Goal: Use online tool/utility: Utilize a website feature to perform a specific function

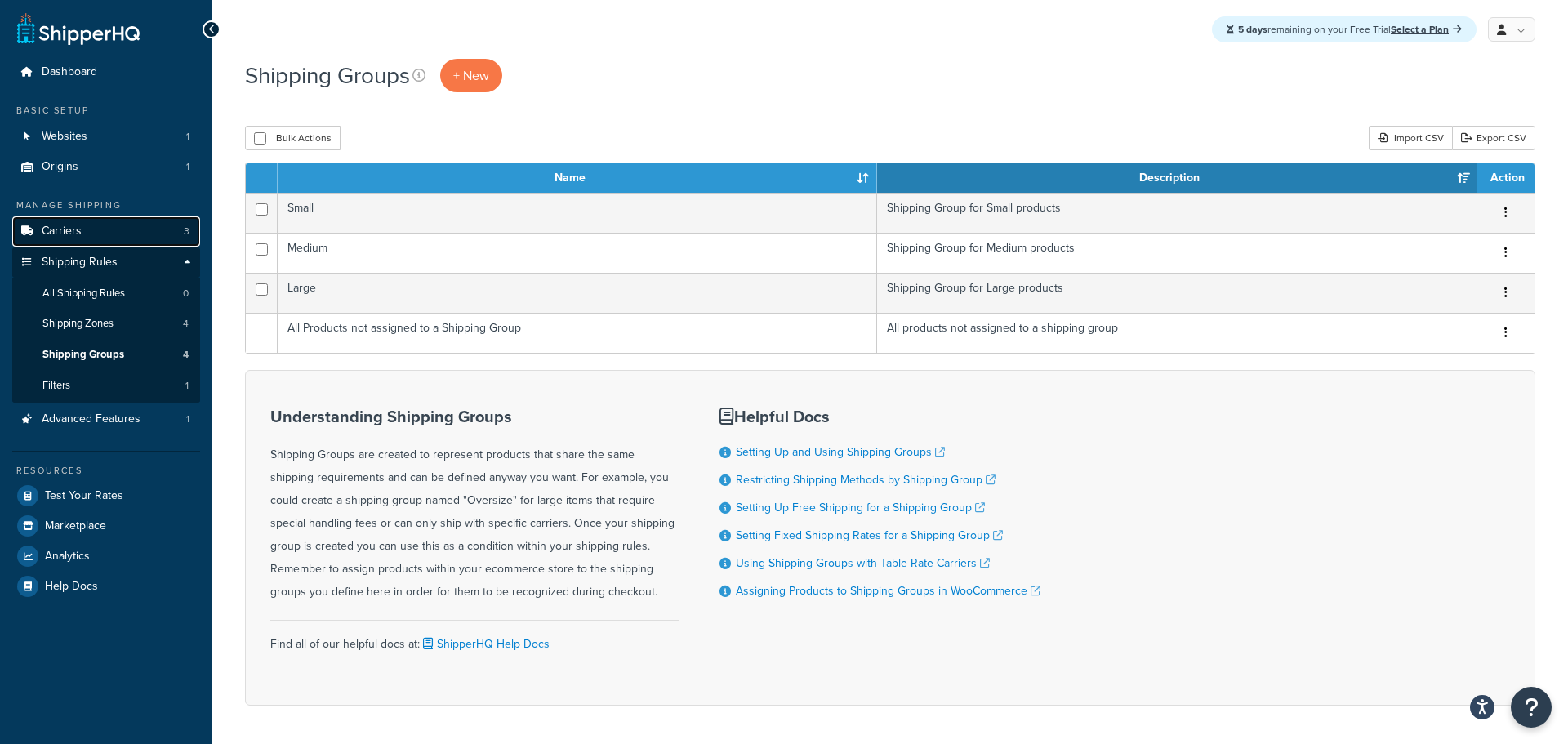
click at [70, 238] on span "Carriers" at bounding box center [61, 231] width 40 height 13
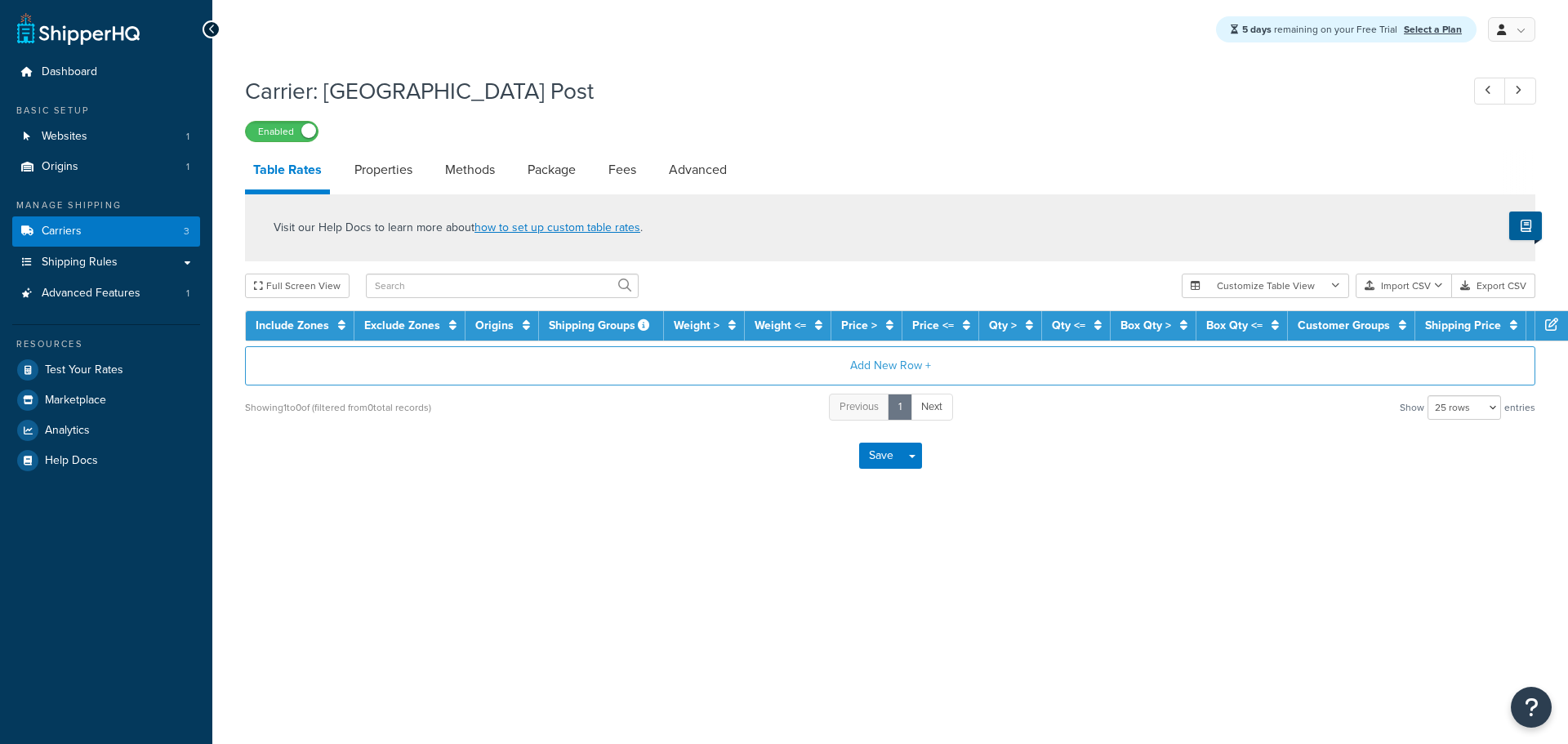
select select "25"
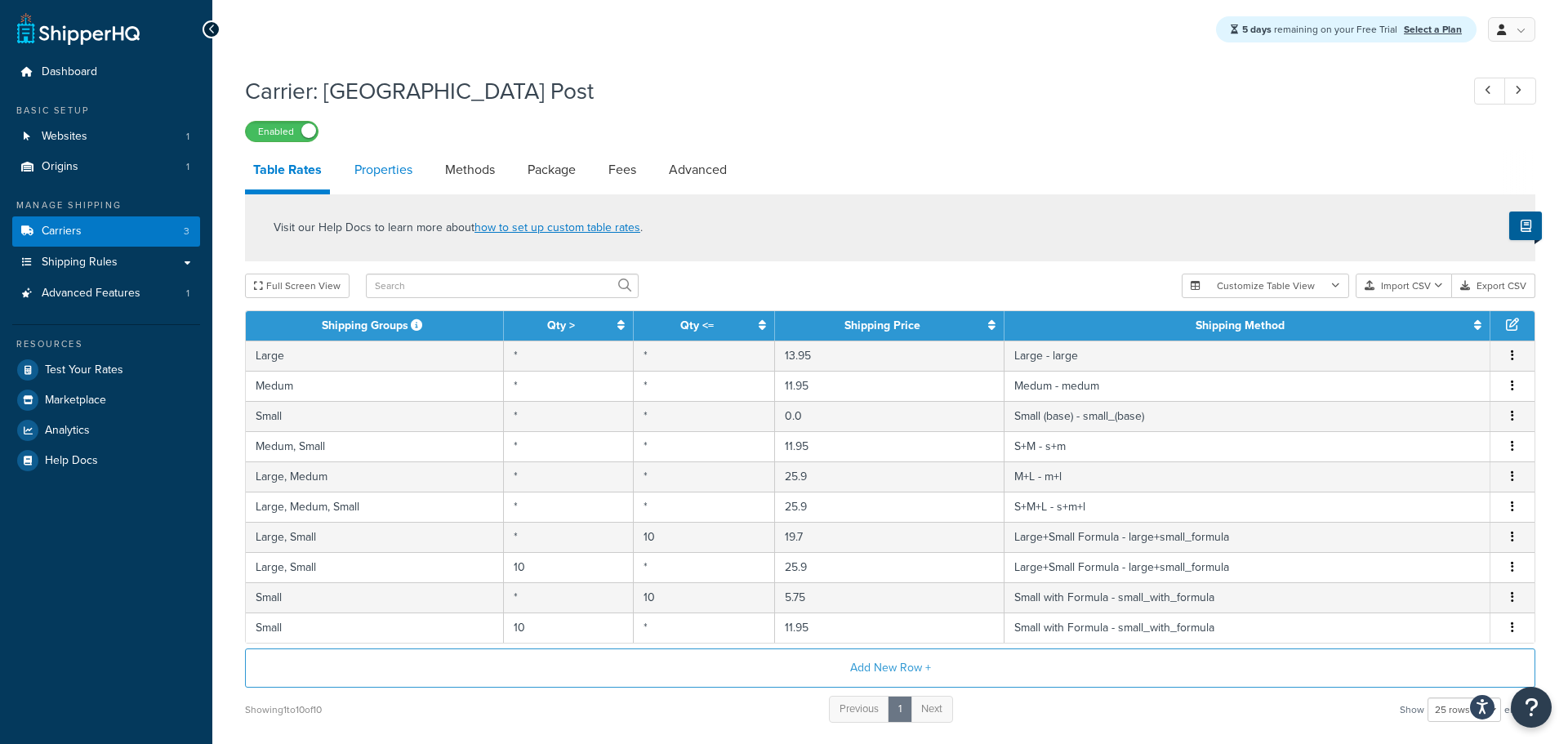
click at [398, 173] on link "Properties" at bounding box center [383, 170] width 74 height 39
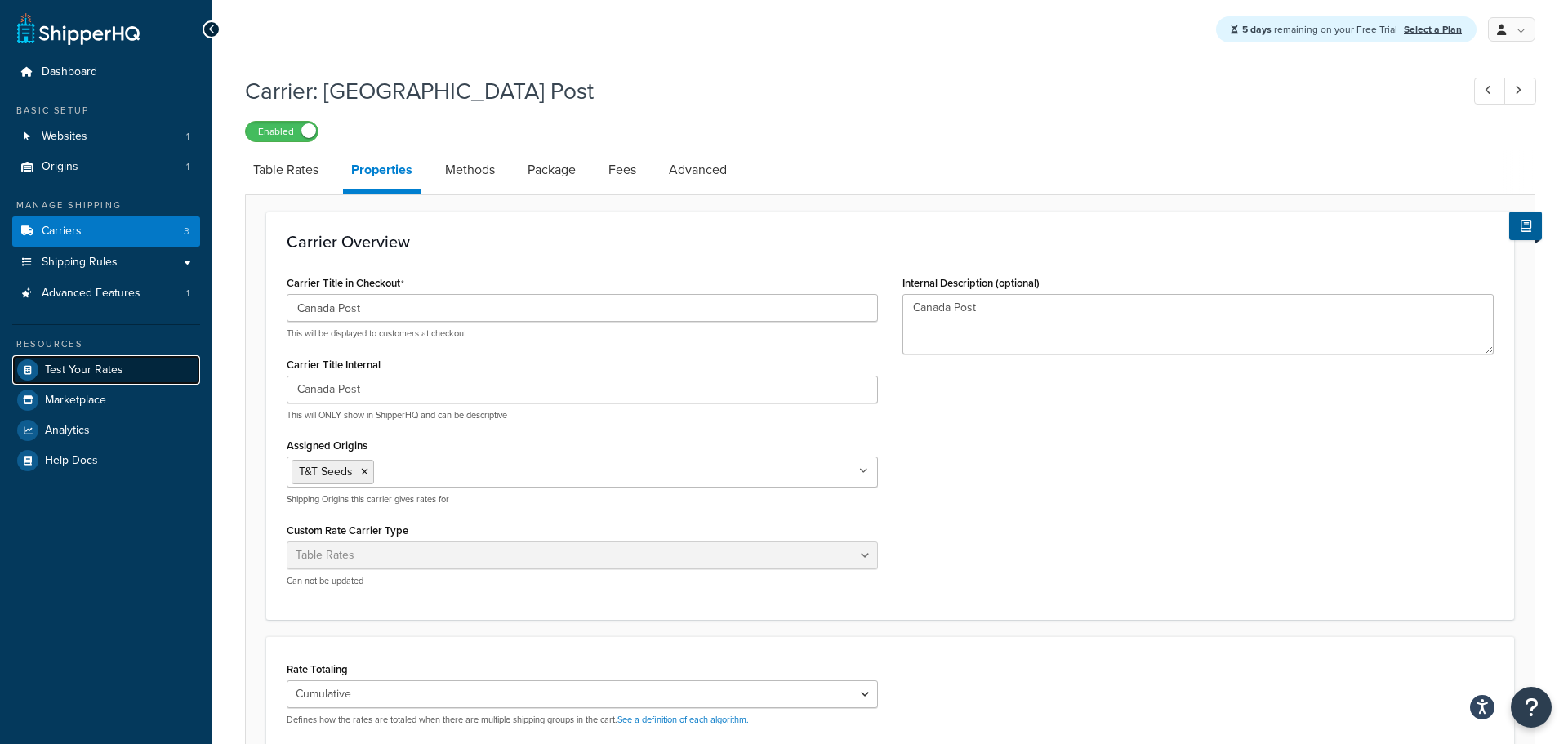
click at [76, 370] on span "Test Your Rates" at bounding box center [83, 370] width 78 height 13
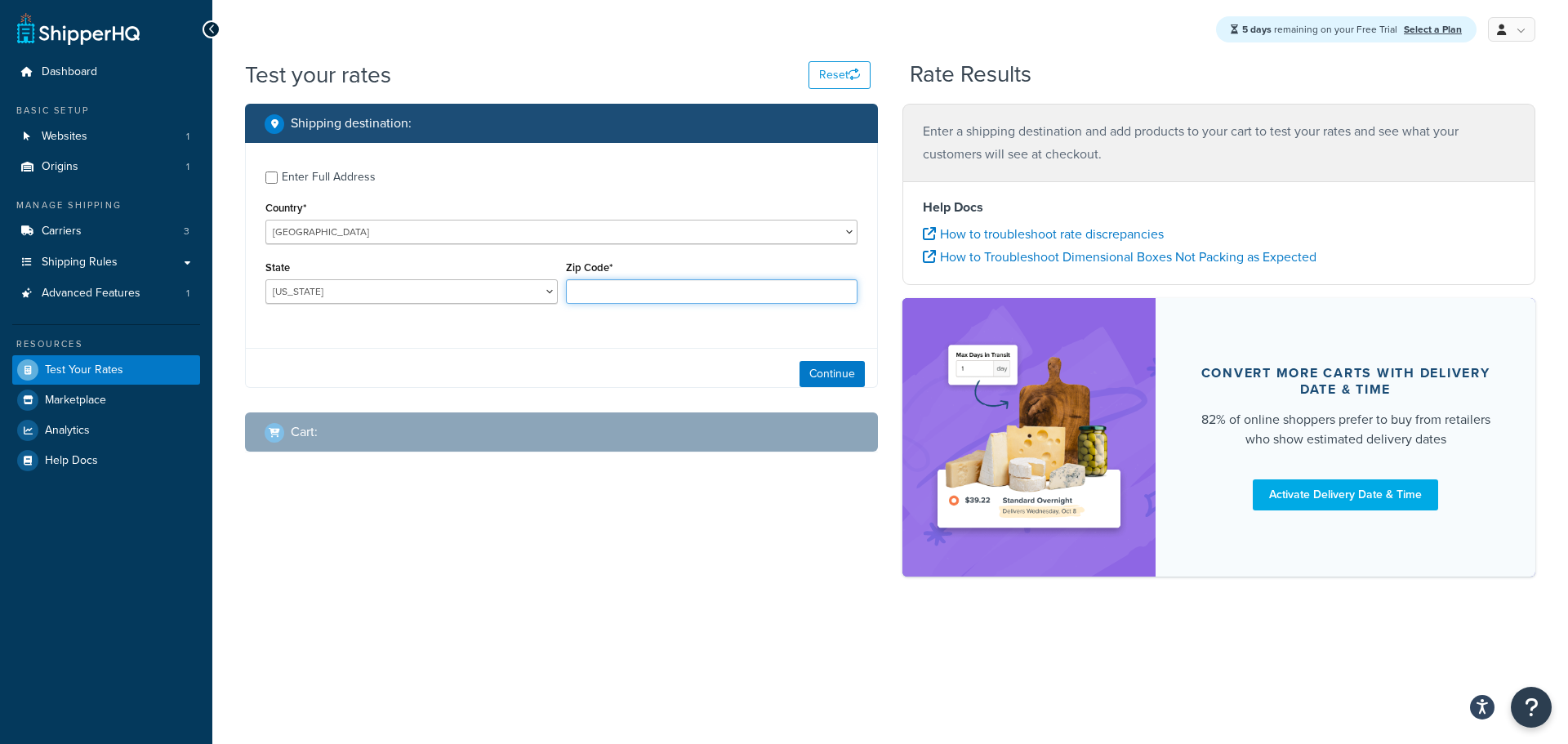
click at [600, 294] on input "Zip Code*" at bounding box center [713, 291] width 293 height 24
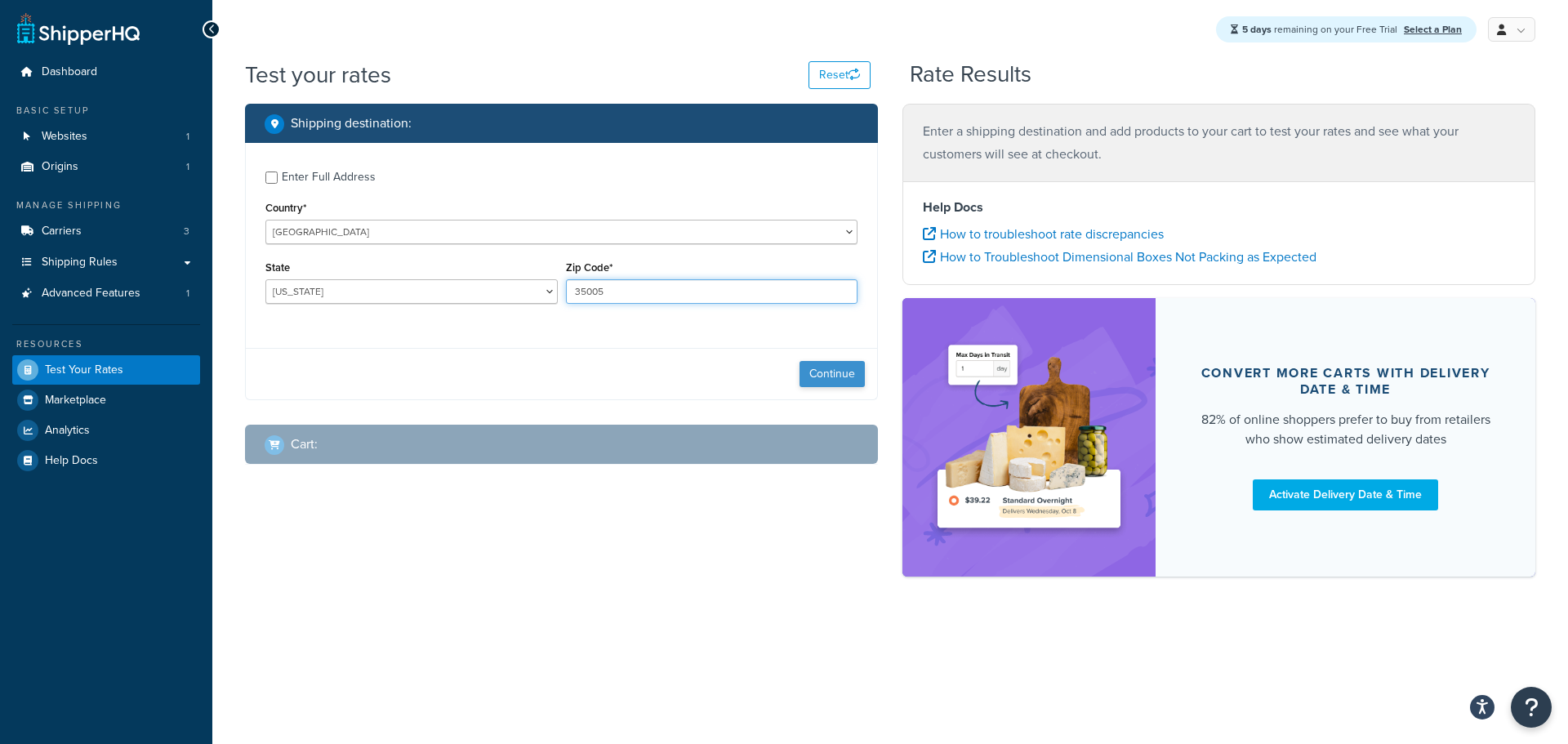
type input "35005"
click at [834, 381] on button "Continue" at bounding box center [832, 373] width 66 height 26
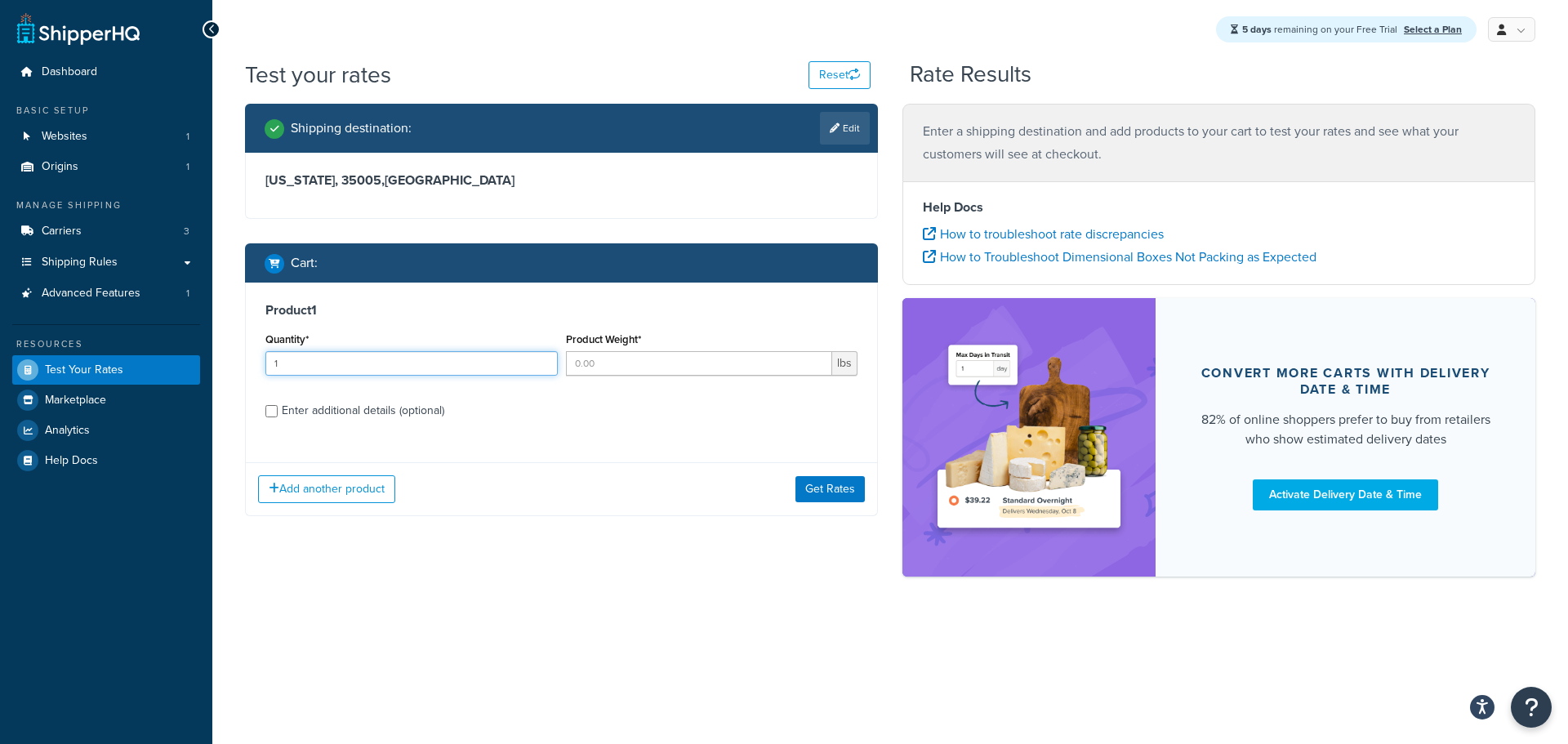
click at [404, 356] on input "1" at bounding box center [412, 363] width 293 height 24
type input "1"
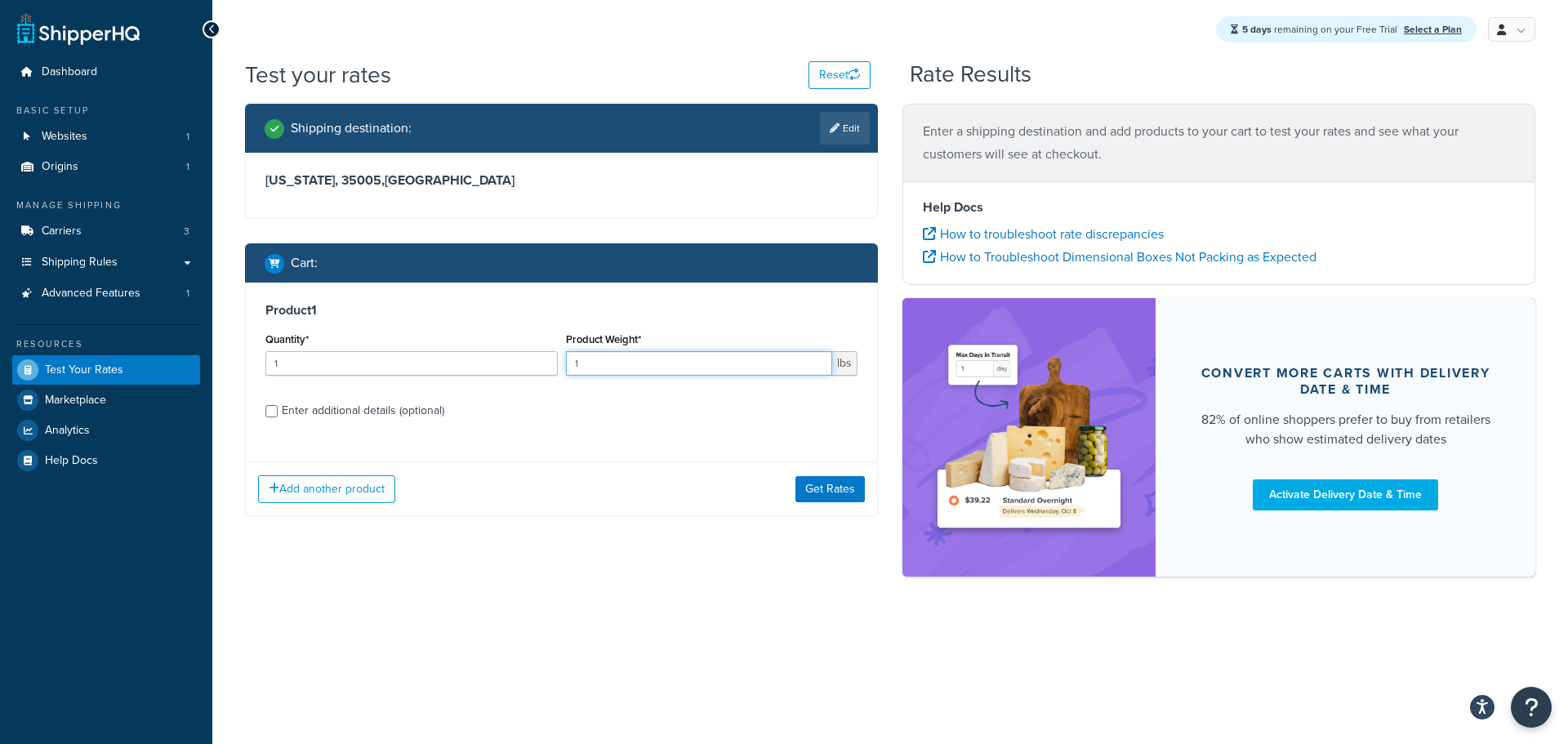
type input "1"
click at [409, 398] on label "Enter additional details (optional)" at bounding box center [570, 408] width 576 height 26
click at [277, 405] on input "Enter additional details (optional)" at bounding box center [272, 411] width 13 height 13
checkbox input "true"
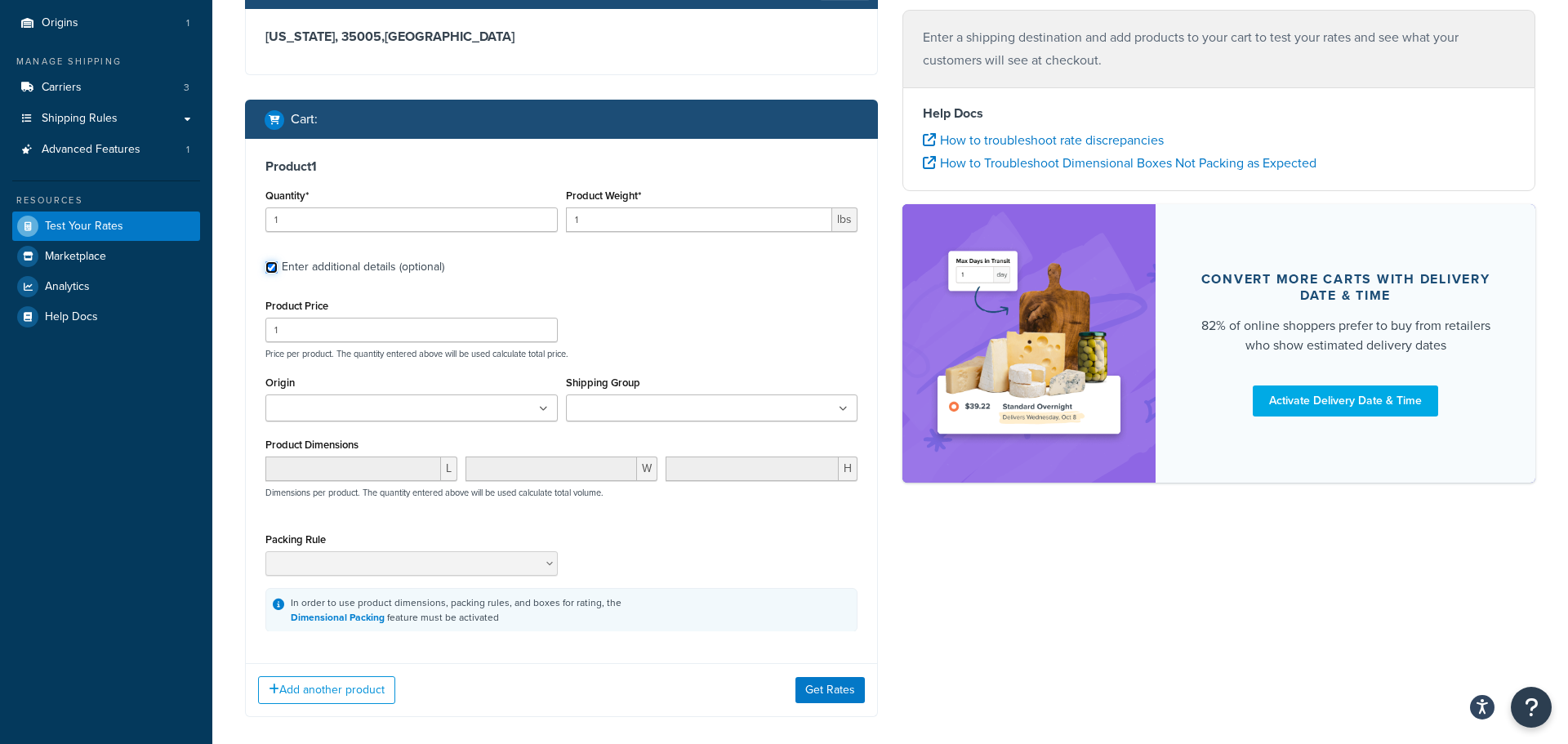
scroll to position [147, 0]
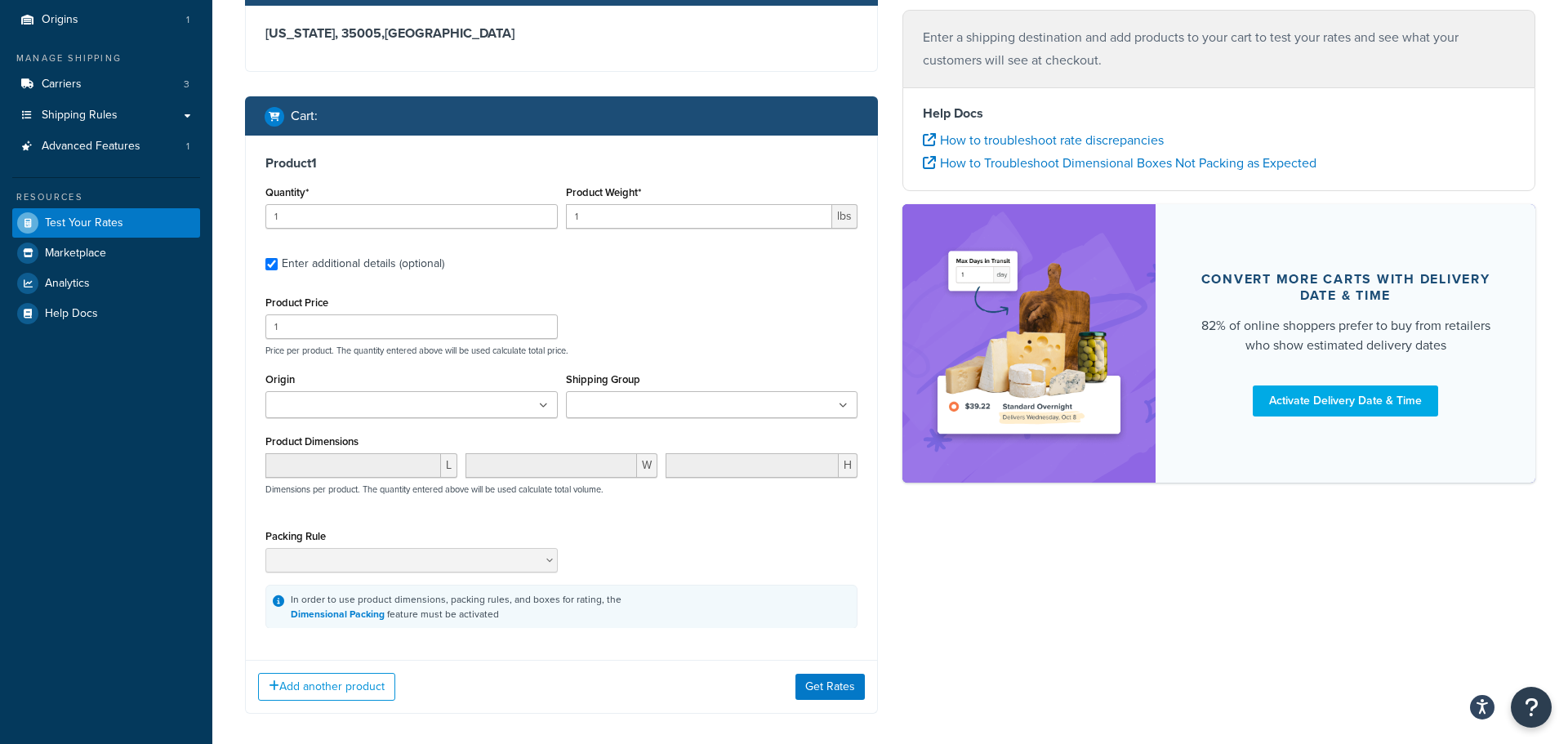
click at [653, 425] on div "Shipping Group Large Medium Medum Small" at bounding box center [712, 398] width 301 height 62
click at [653, 413] on input "Shipping Group" at bounding box center [643, 406] width 145 height 18
type input "small"
click at [658, 348] on p "Price per product. The quantity entered above will be used calculate total pric…" at bounding box center [561, 350] width 600 height 12
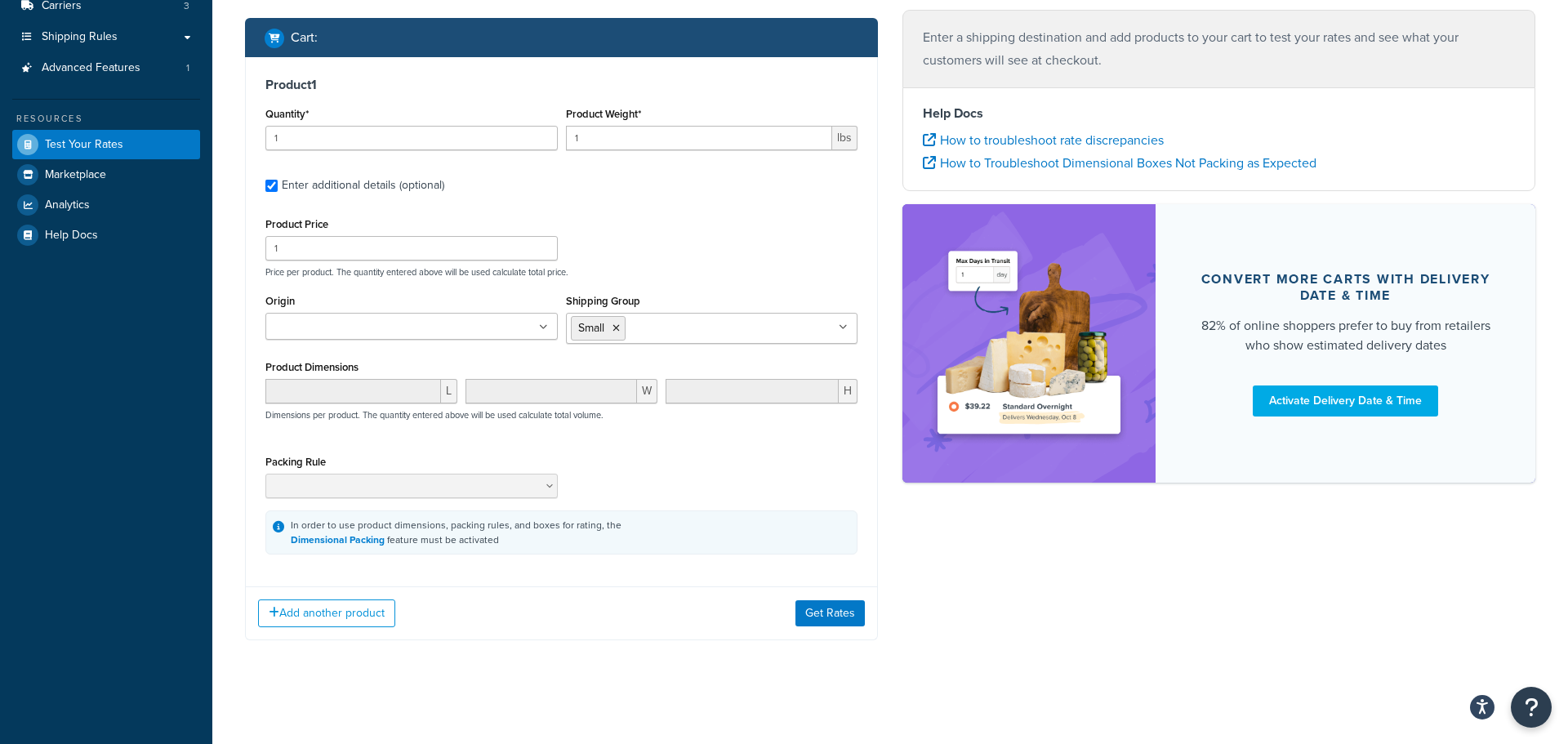
click at [806, 626] on div "Add another product Get Rates" at bounding box center [561, 612] width 631 height 53
click at [812, 618] on button "Get Rates" at bounding box center [829, 613] width 69 height 26
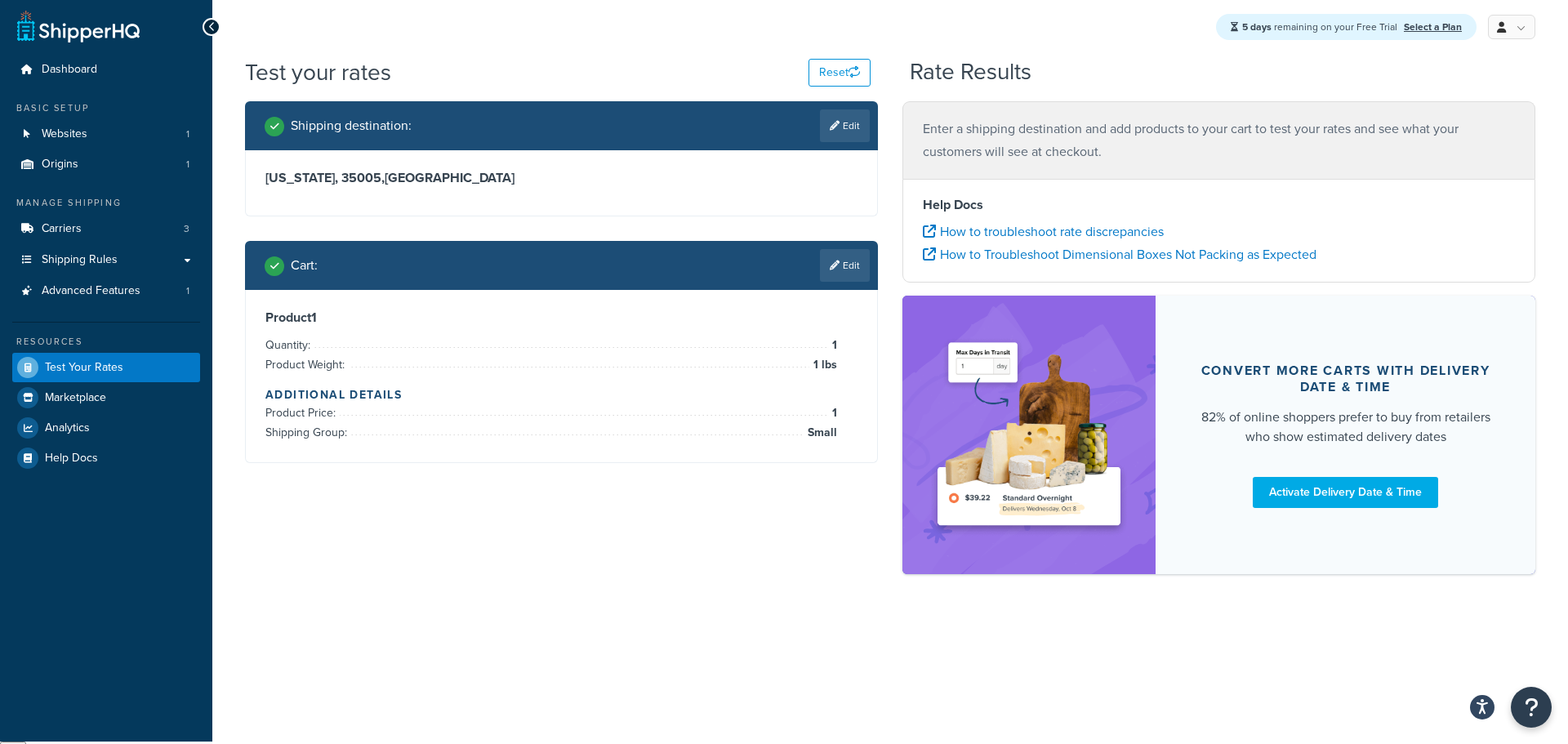
scroll to position [0, 0]
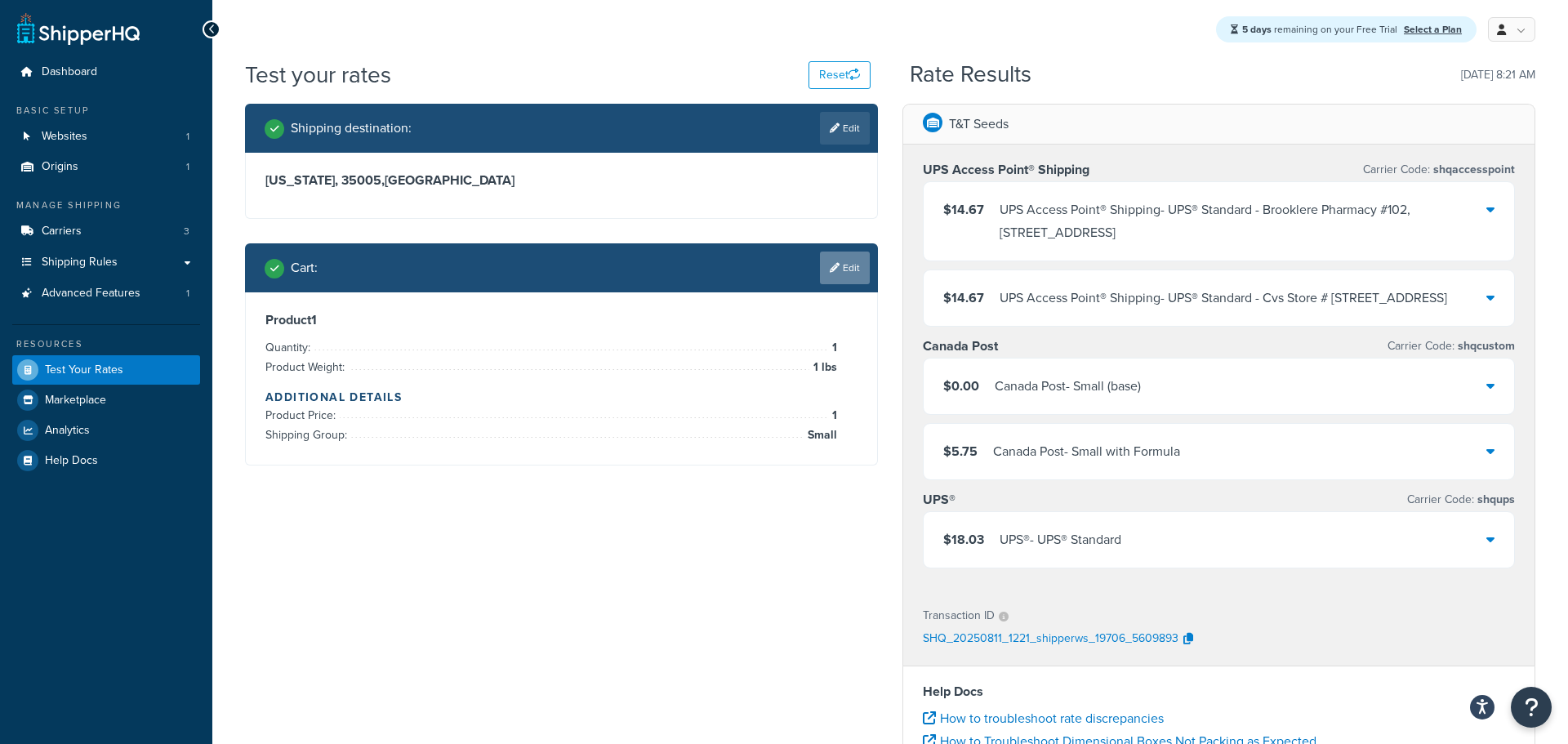
click at [847, 276] on link "Edit" at bounding box center [845, 267] width 50 height 32
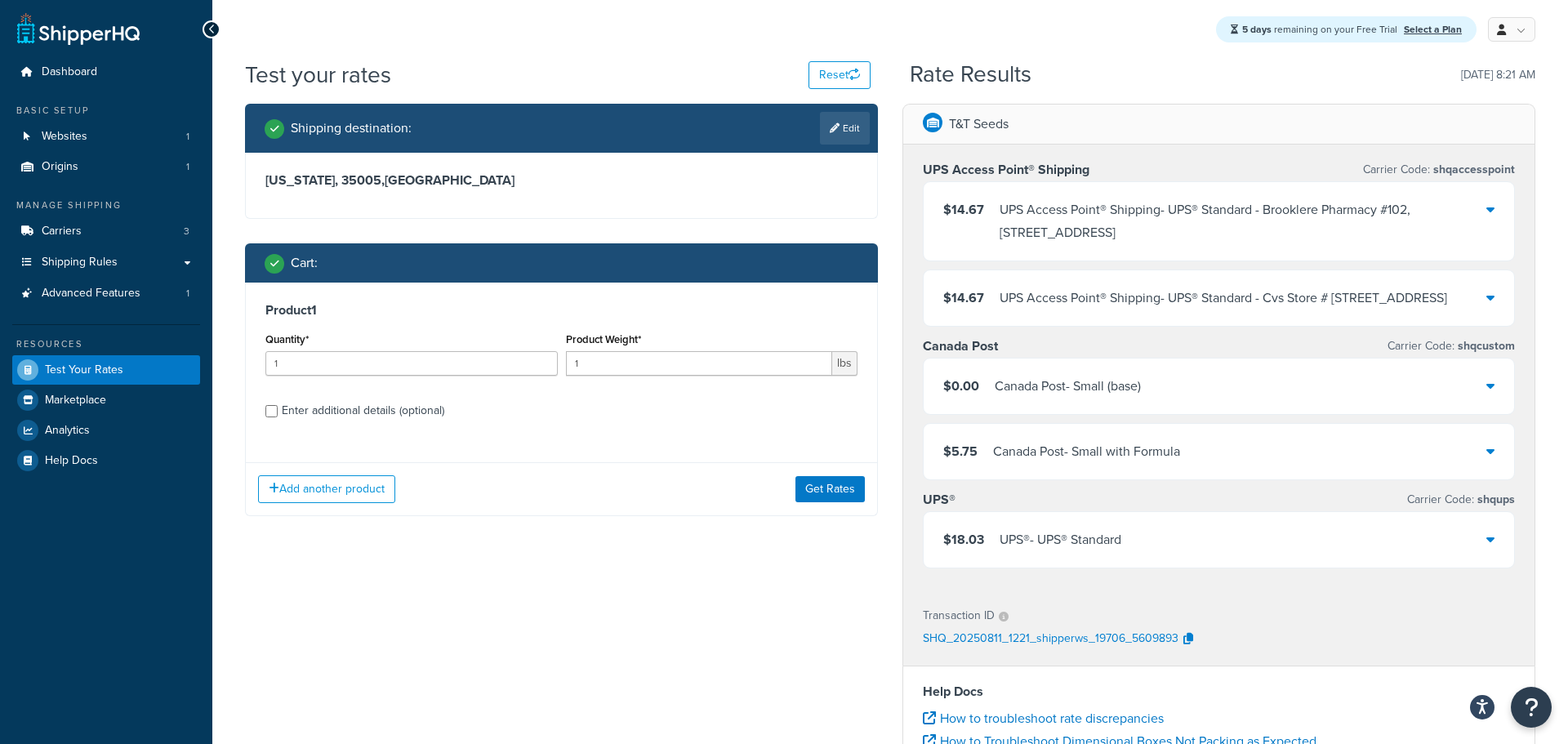
click at [355, 420] on div "Enter additional details (optional)" at bounding box center [363, 410] width 162 height 22
click at [277, 417] on input "Enter additional details (optional)" at bounding box center [272, 411] width 13 height 13
checkbox input "true"
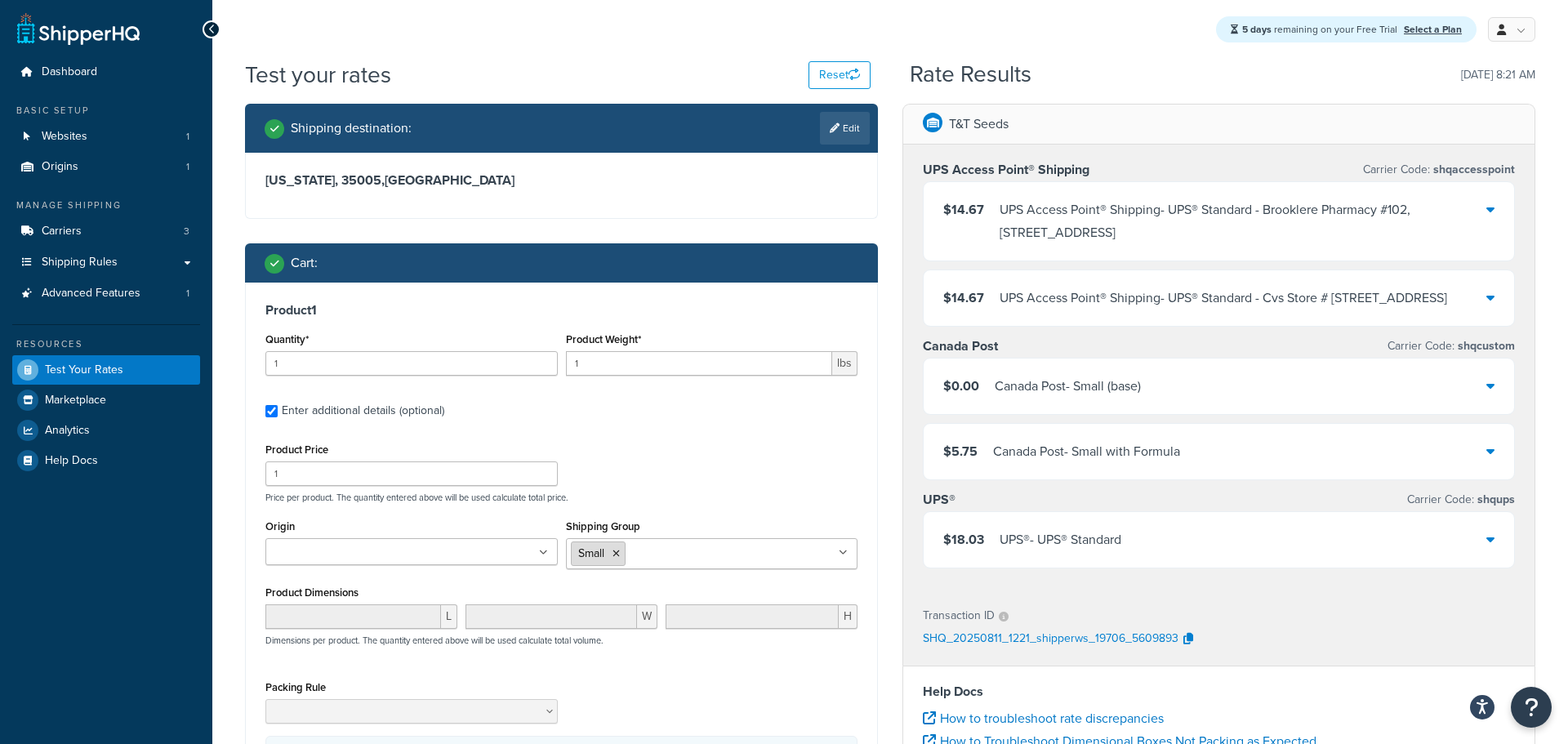
click at [611, 552] on li "Small" at bounding box center [598, 553] width 55 height 24
click at [614, 552] on icon at bounding box center [616, 553] width 7 height 10
click at [672, 489] on div "Product Price 1 Price per product. The quantity entered above will be used calc…" at bounding box center [561, 471] width 600 height 65
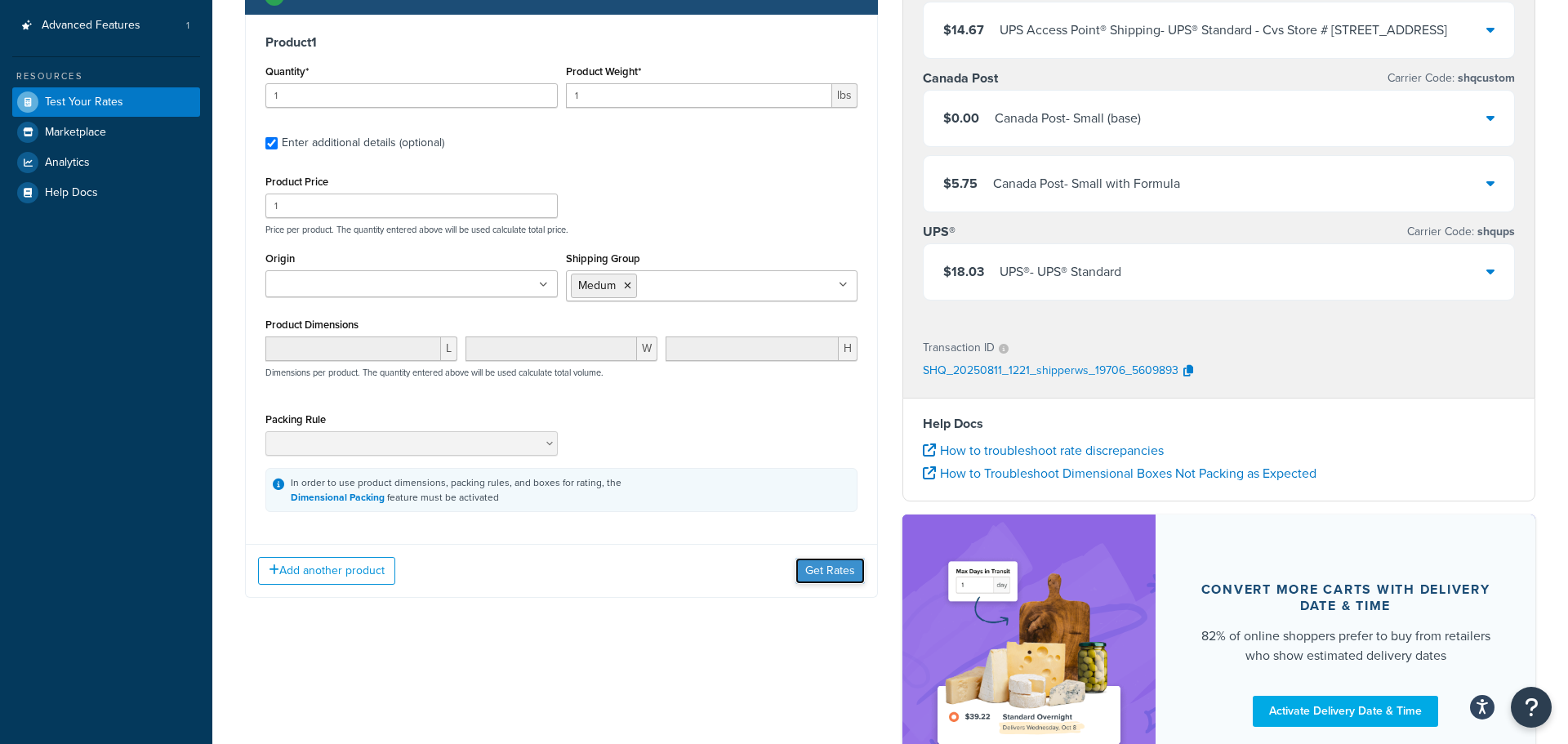
click at [841, 571] on button "Get Rates" at bounding box center [829, 571] width 69 height 26
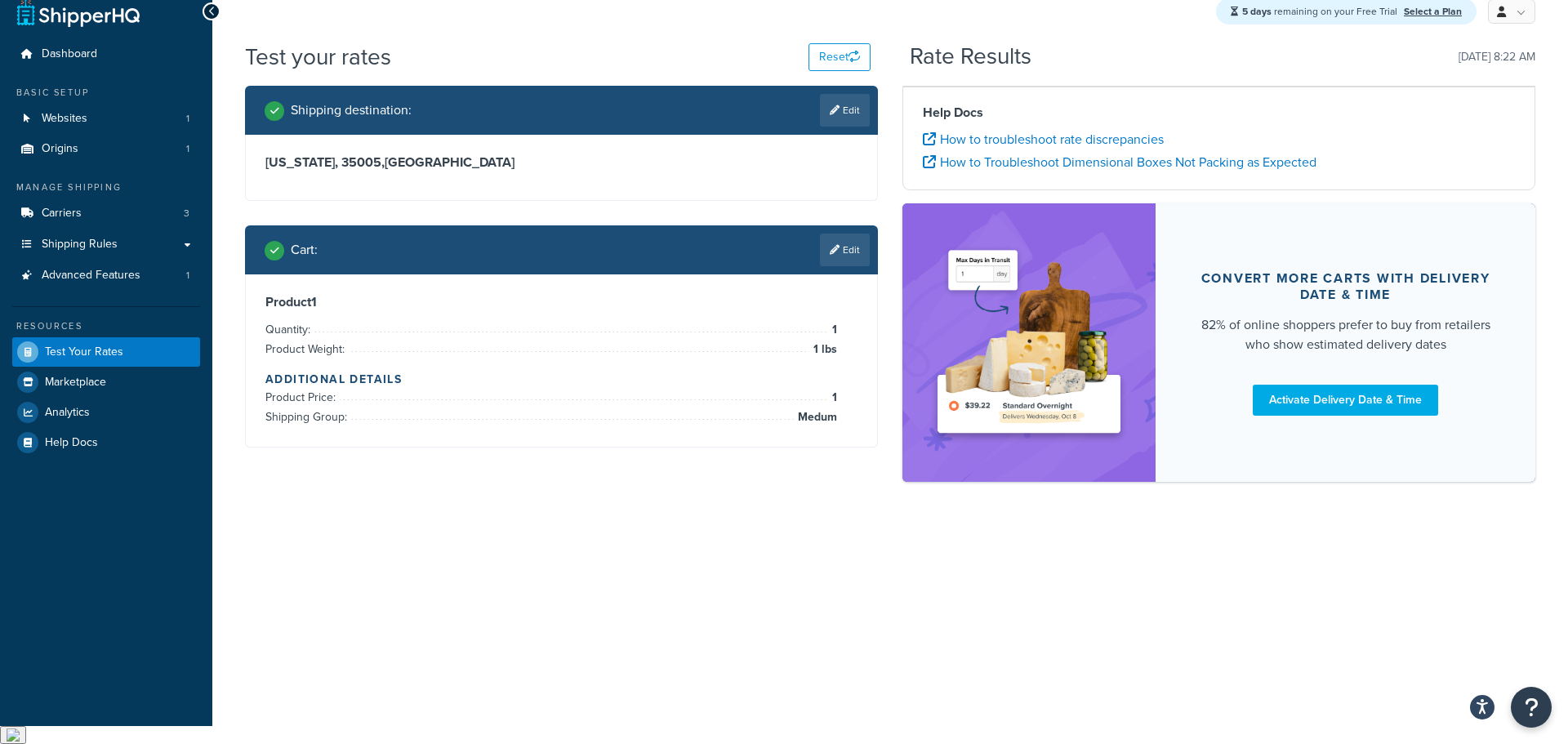
scroll to position [0, 0]
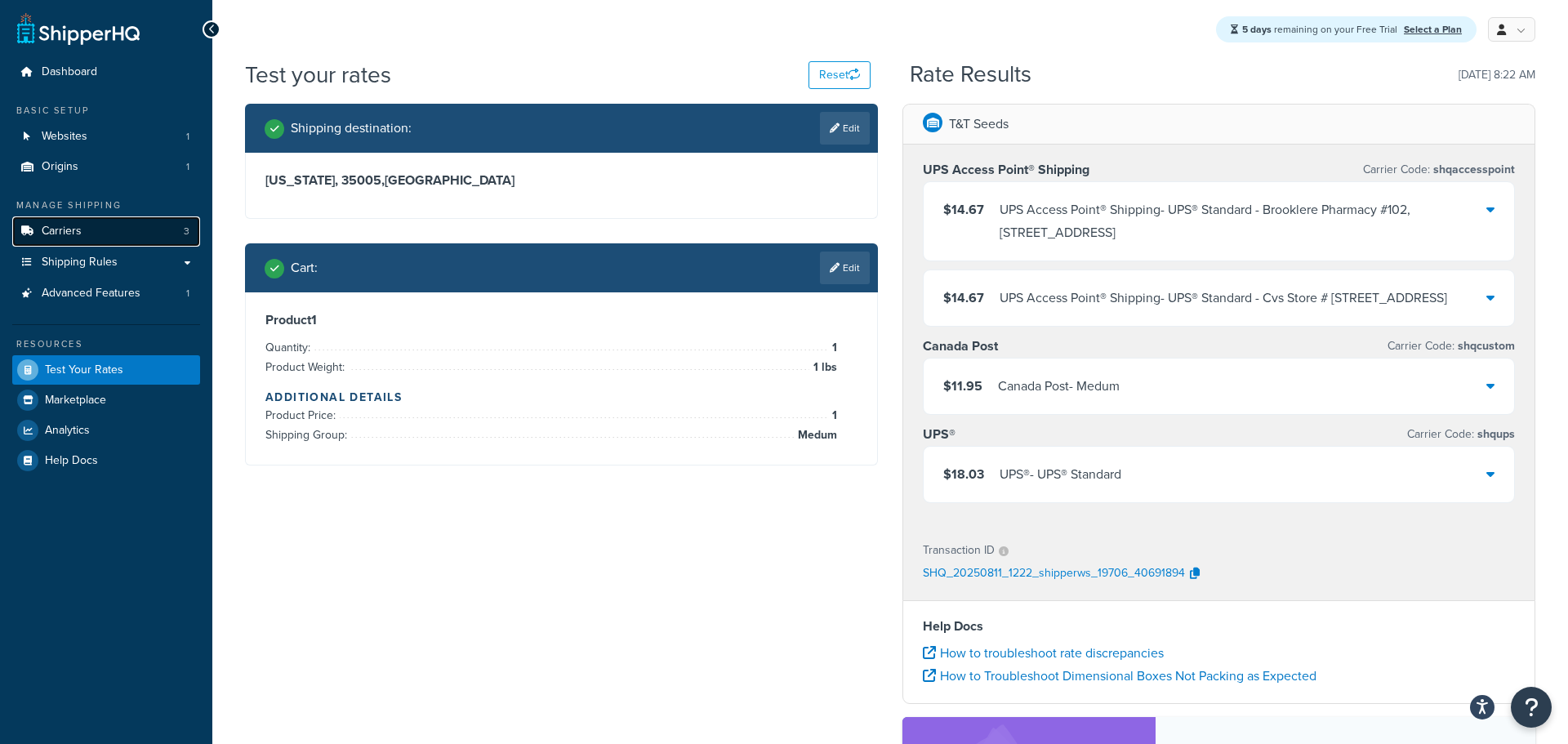
click at [83, 241] on link "Carriers 3" at bounding box center [106, 232] width 188 height 31
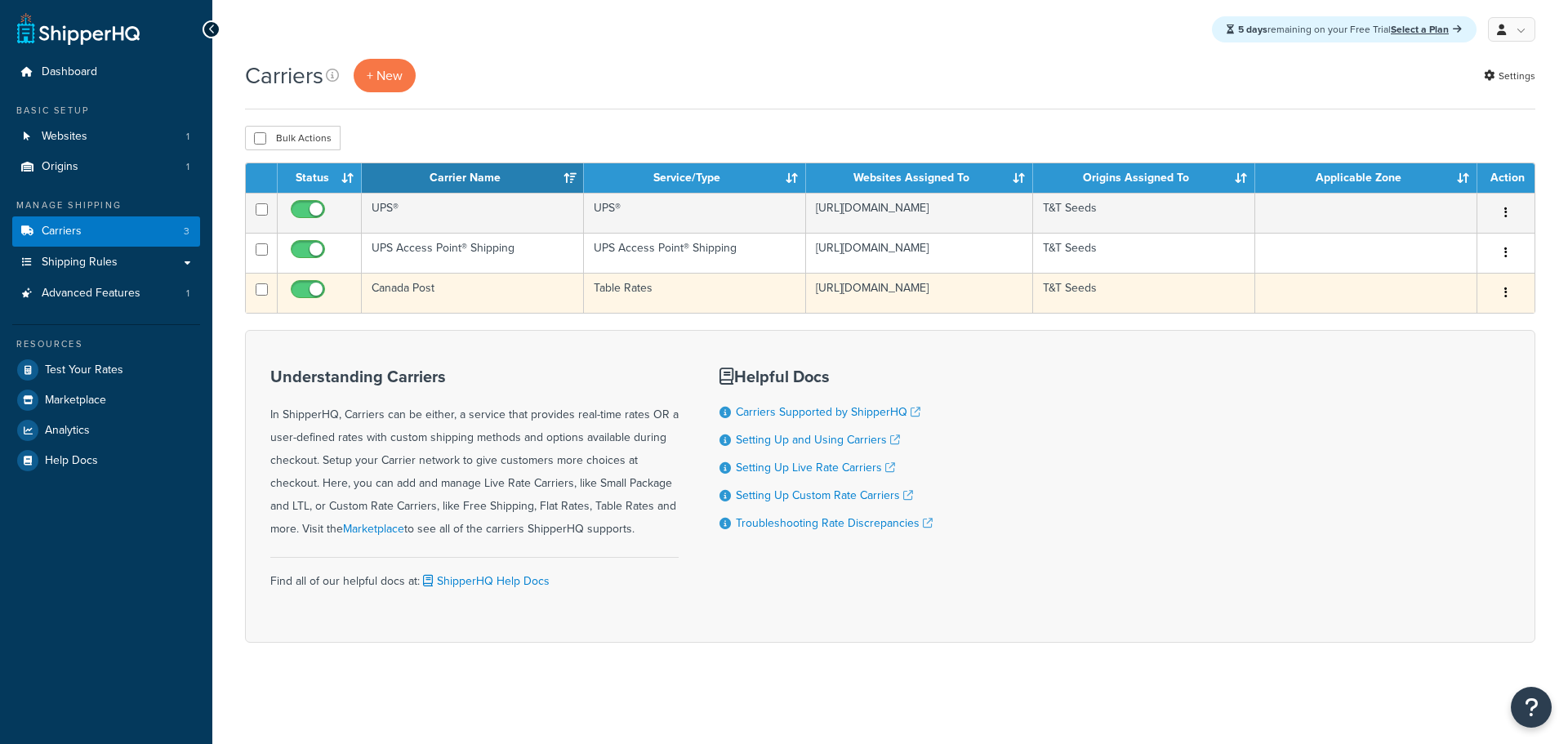
click at [537, 293] on td "Canada Post" at bounding box center [473, 293] width 223 height 40
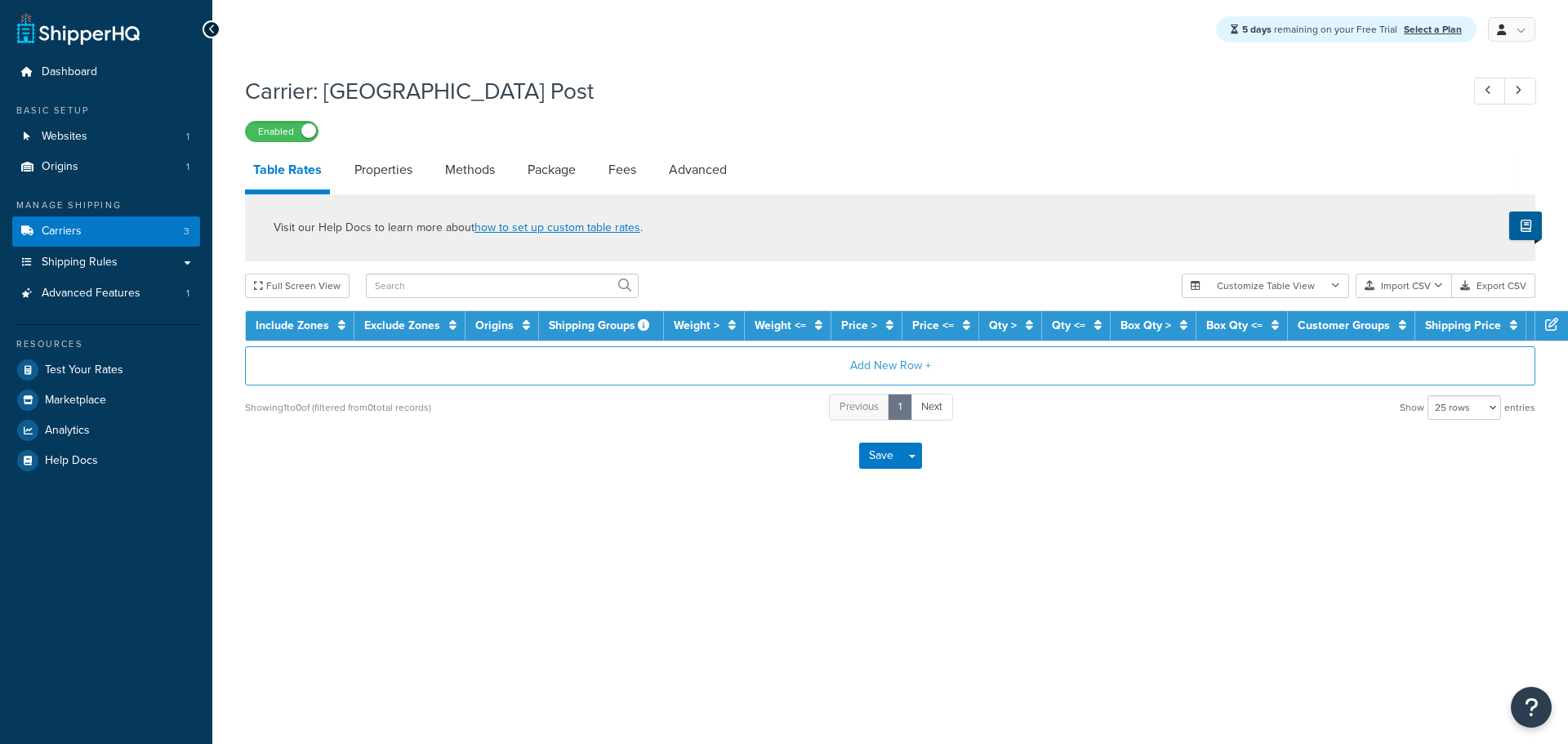
select select "25"
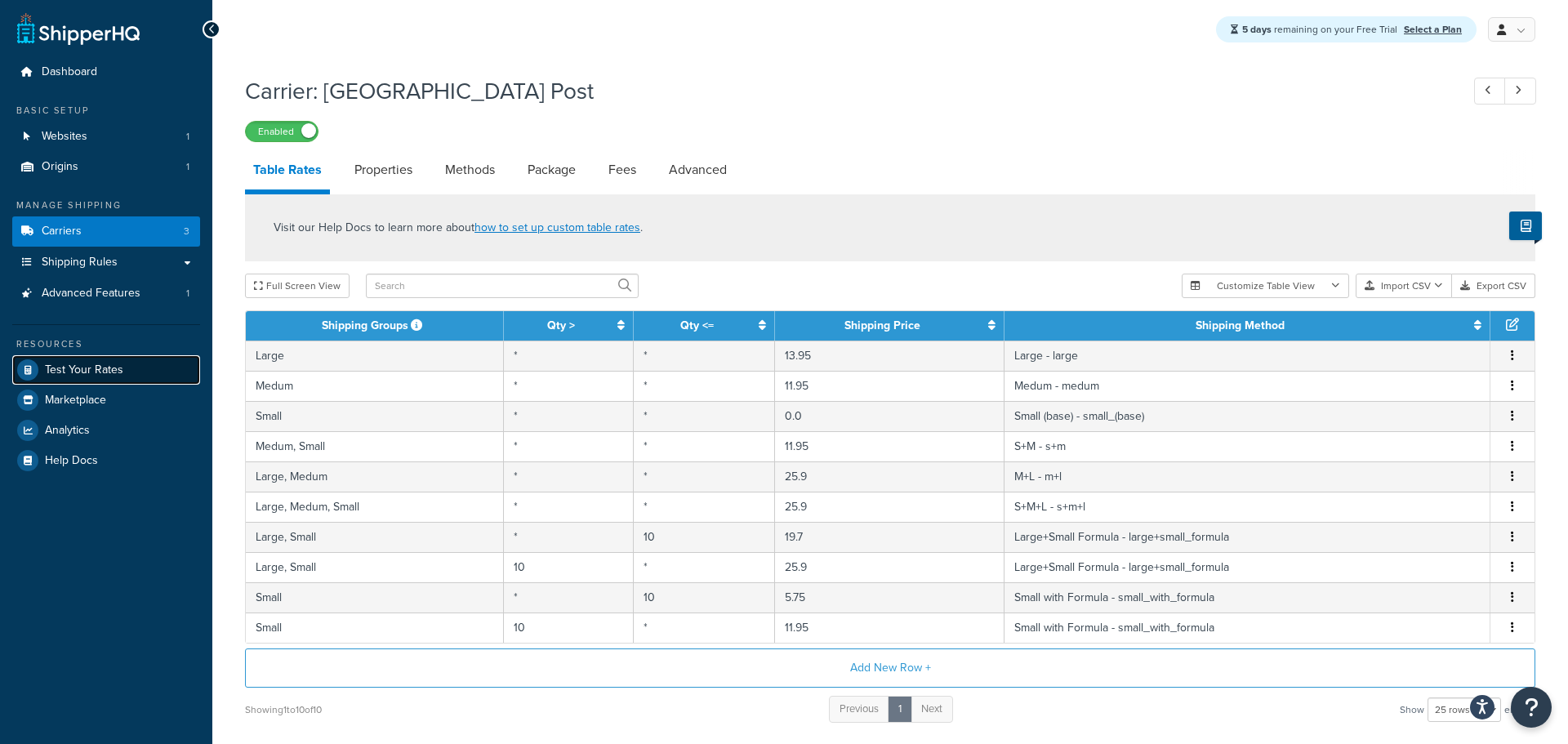
click at [169, 374] on link "Test Your Rates" at bounding box center [106, 370] width 188 height 30
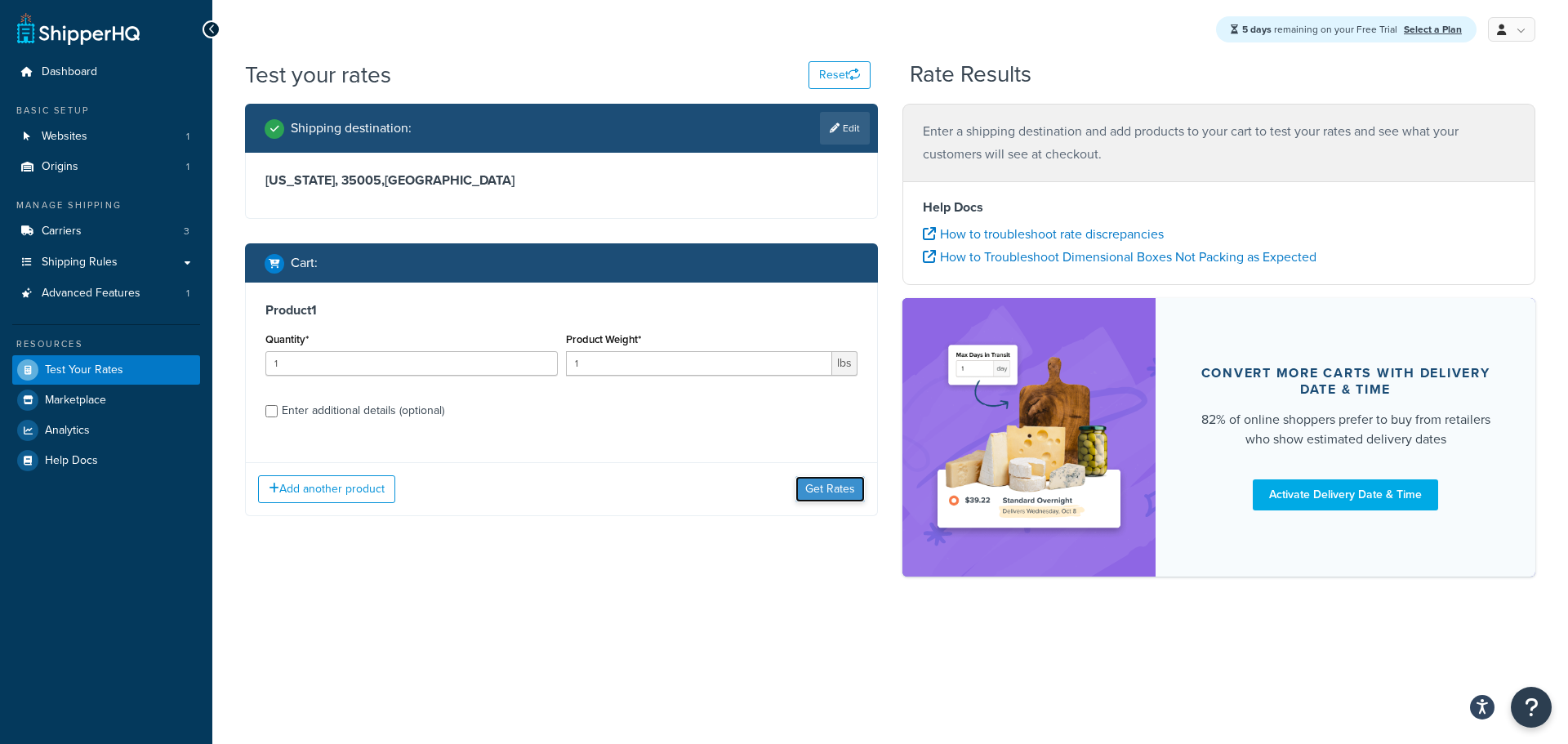
click at [854, 487] on button "Get Rates" at bounding box center [829, 489] width 69 height 26
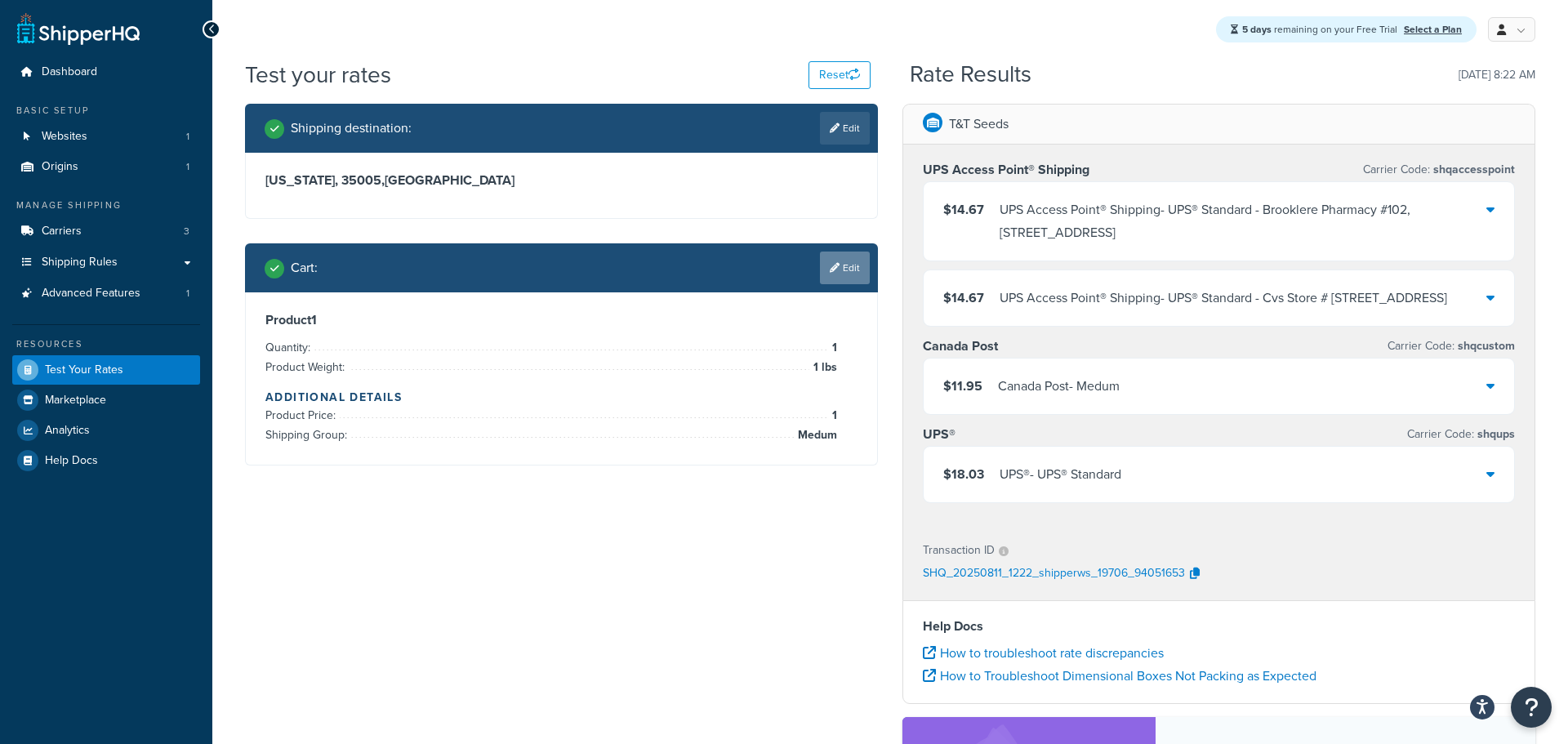
click at [835, 263] on icon at bounding box center [835, 267] width 10 height 10
